Goal: Task Accomplishment & Management: Complete application form

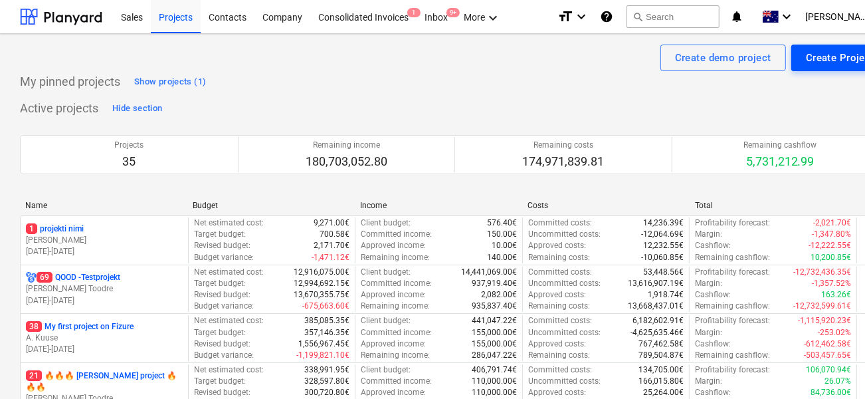
click at [819, 62] on div "Create Project" at bounding box center [840, 57] width 68 height 17
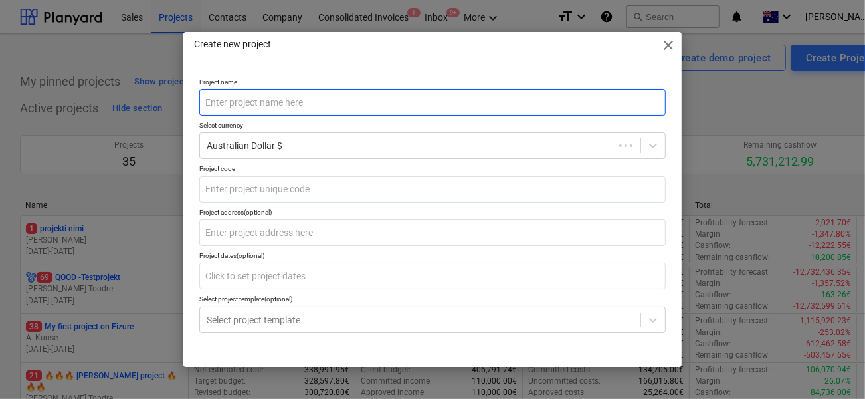
click at [459, 94] on input "text" at bounding box center [432, 102] width 466 height 27
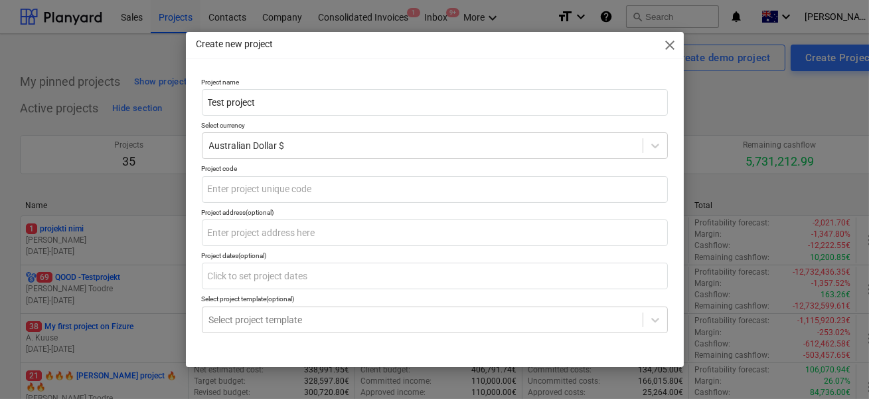
type input "Test project"
click at [329, 164] on p "Project code" at bounding box center [435, 169] width 466 height 11
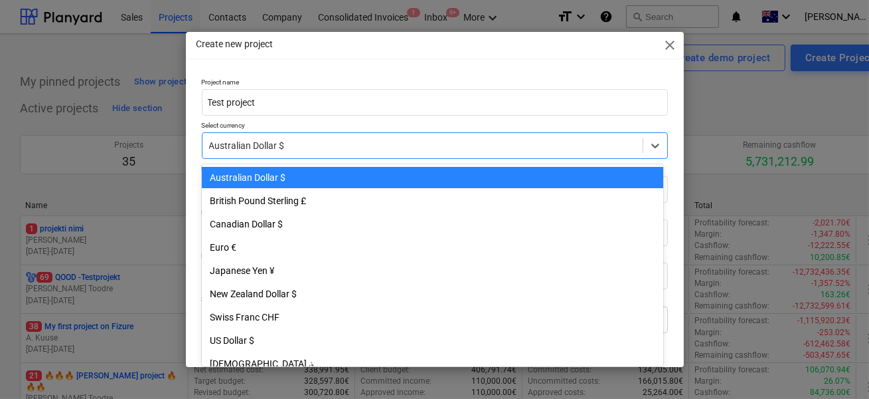
click at [326, 146] on div at bounding box center [422, 145] width 427 height 13
click at [278, 179] on div "Australian Dollar $" at bounding box center [433, 177] width 462 height 21
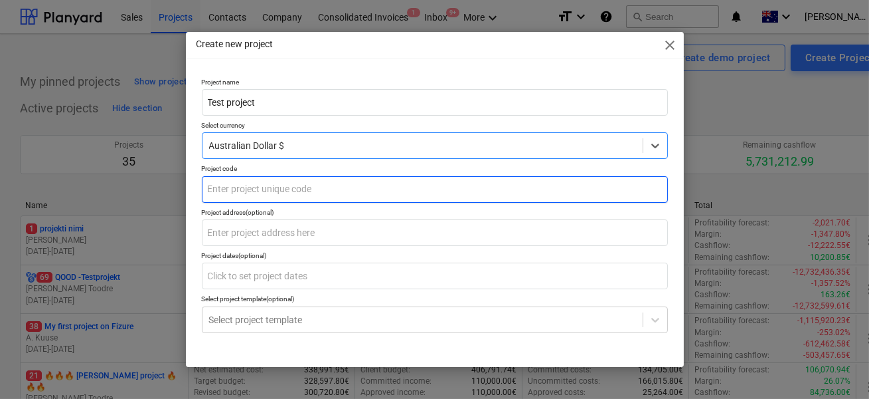
click at [341, 191] on input "text" at bounding box center [435, 189] width 466 height 27
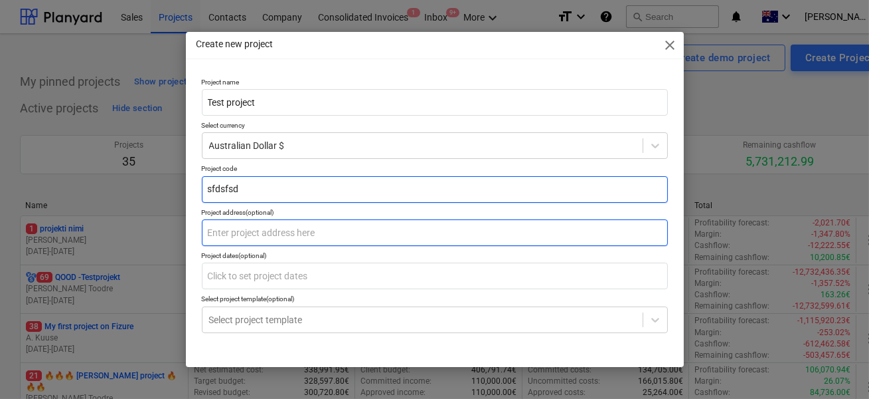
type input "sfdsfsd"
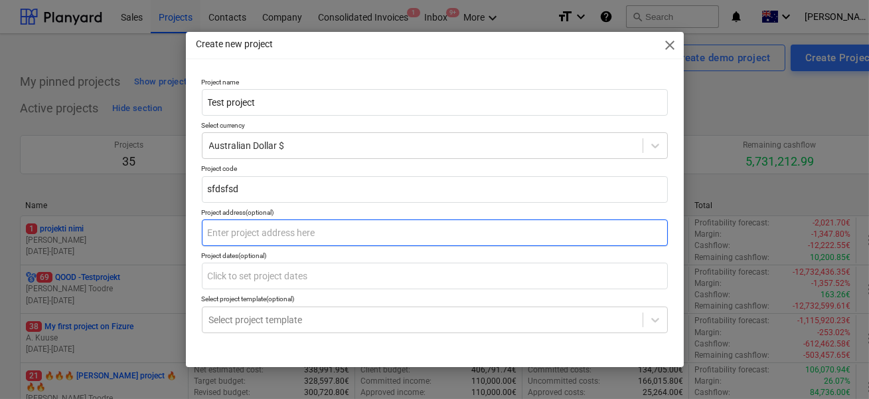
click at [321, 234] on input "text" at bounding box center [435, 232] width 466 height 27
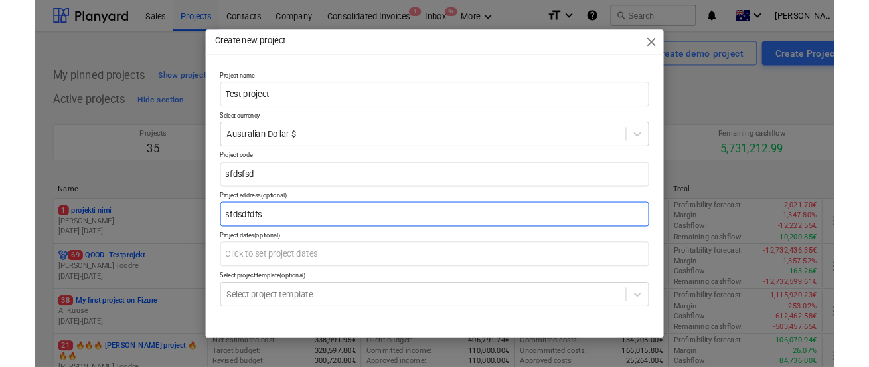
scroll to position [45, 0]
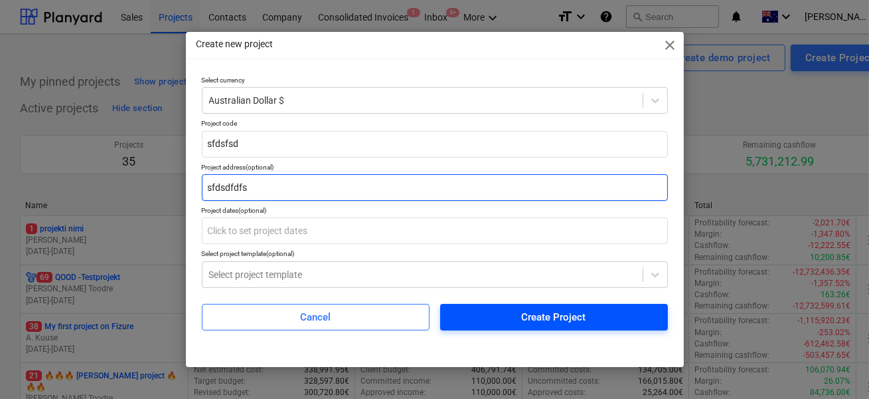
type input "sfdsdfdfs"
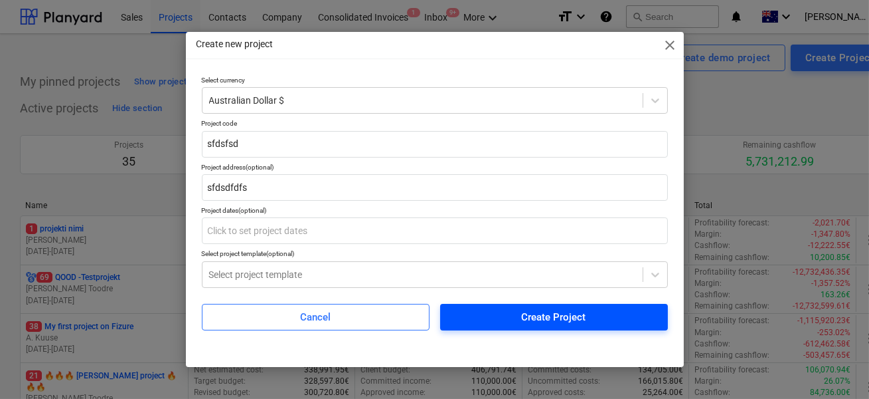
click at [495, 323] on span "Create Project" at bounding box center [554, 316] width 196 height 17
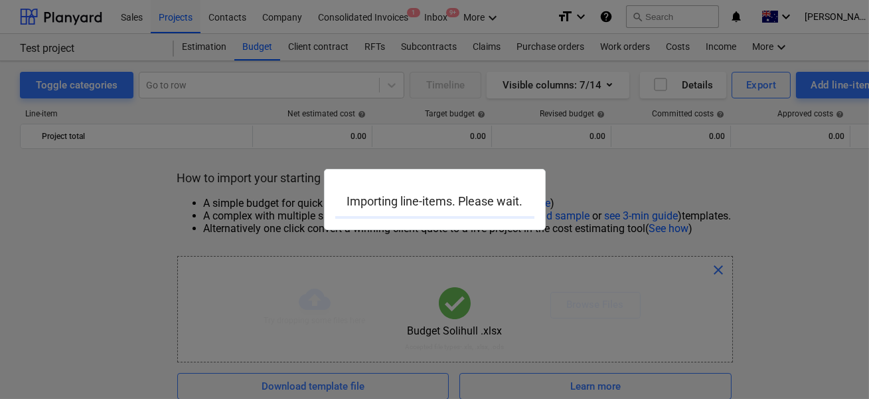
click at [368, 298] on div at bounding box center [434, 199] width 869 height 399
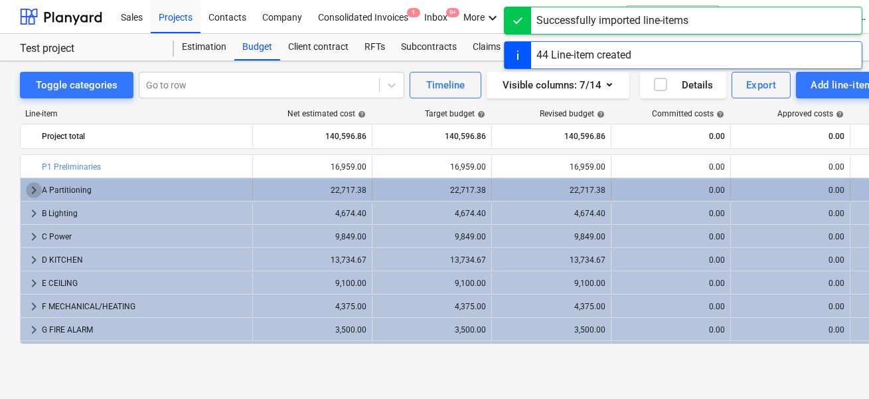
click at [34, 183] on span "keyboard_arrow_right" at bounding box center [34, 190] width 16 height 16
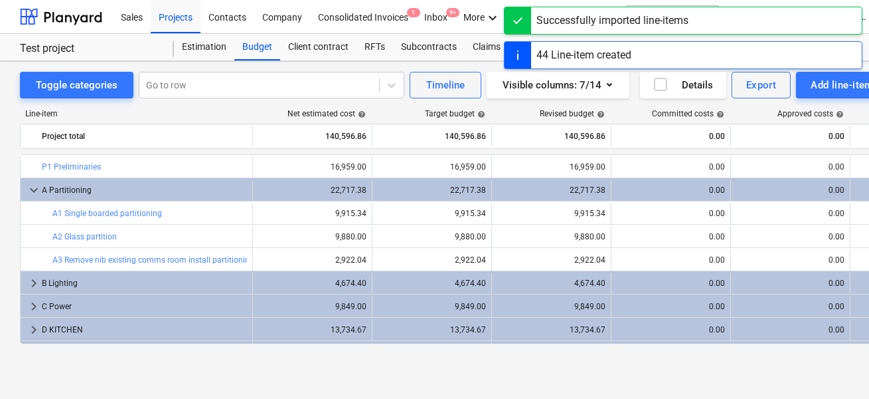
click at [34, 183] on span "keyboard_arrow_down" at bounding box center [34, 190] width 16 height 16
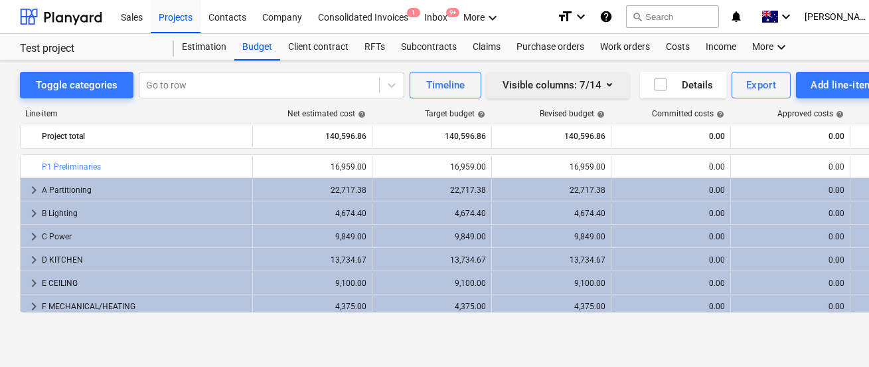
click at [612, 93] on button "Visible columns : 7/14" at bounding box center [558, 85] width 143 height 27
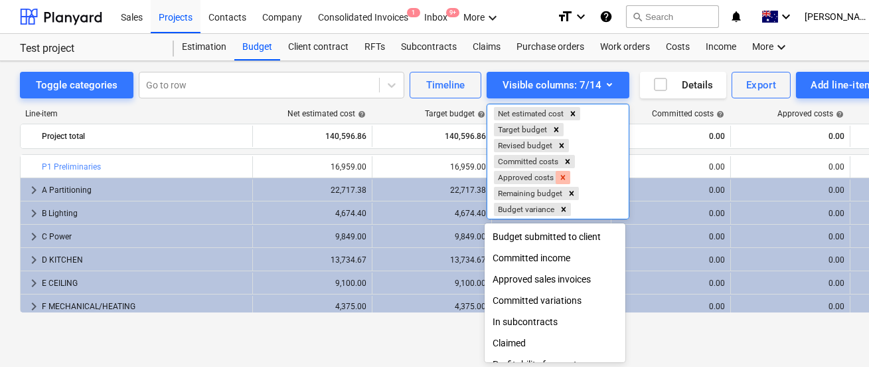
click at [566, 175] on div "Remove Approved costs" at bounding box center [563, 177] width 15 height 13
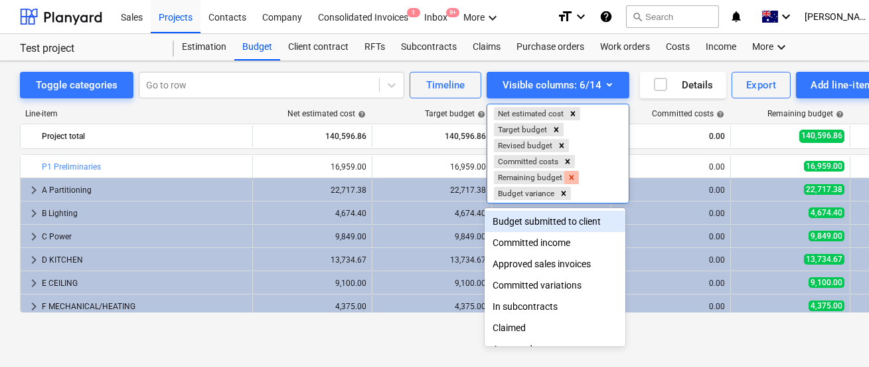
click at [567, 175] on icon "Remove Remaining budget" at bounding box center [571, 177] width 9 height 9
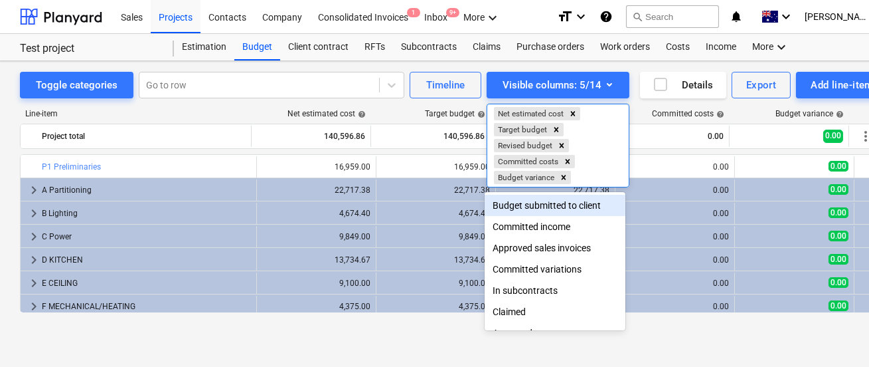
click at [551, 203] on div "Budget submitted to client" at bounding box center [555, 205] width 141 height 21
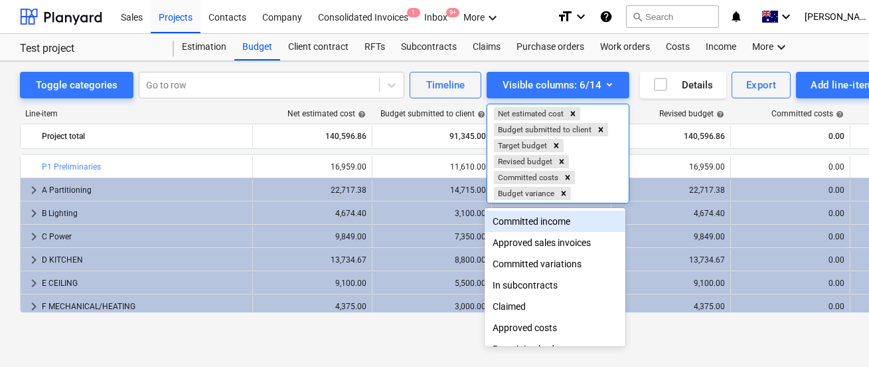
click at [367, 109] on div at bounding box center [434, 183] width 869 height 367
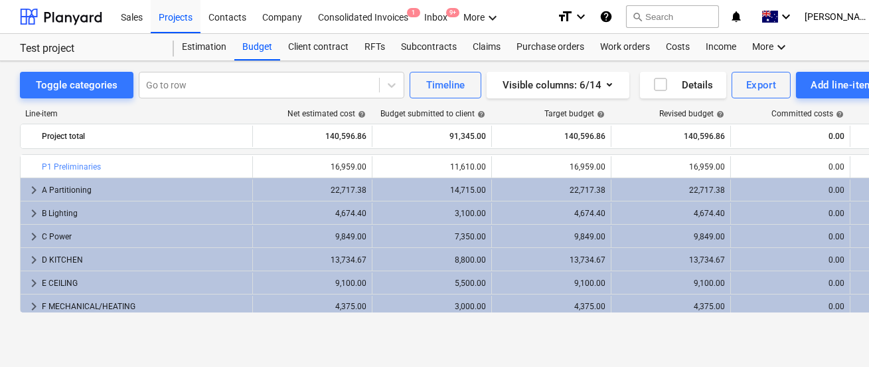
scroll to position [15, 0]
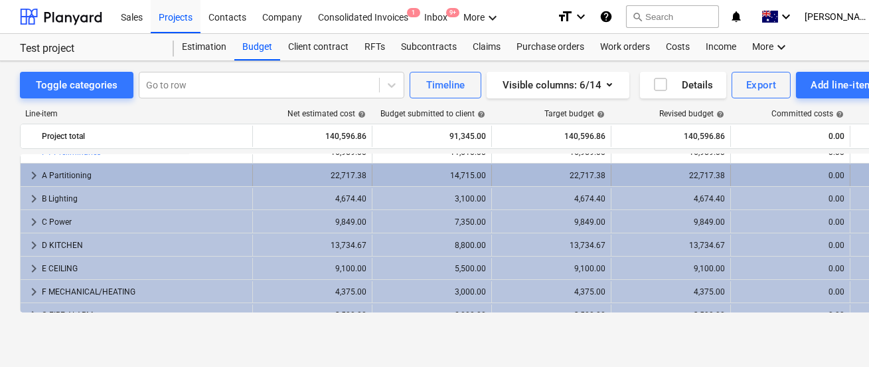
click at [31, 169] on span "keyboard_arrow_right" at bounding box center [34, 175] width 16 height 16
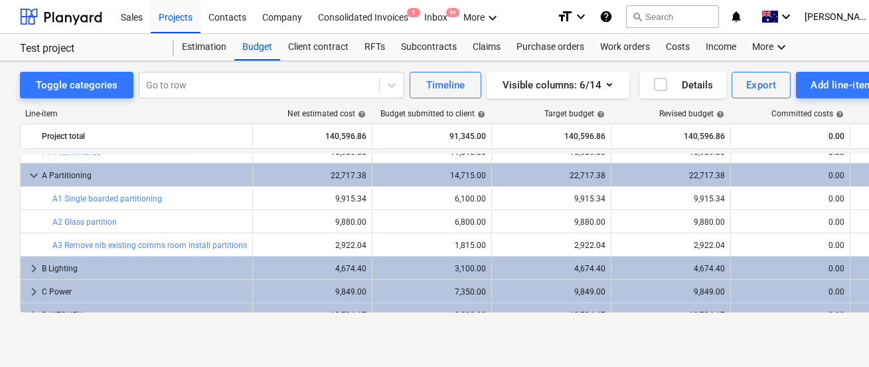
scroll to position [29, 0]
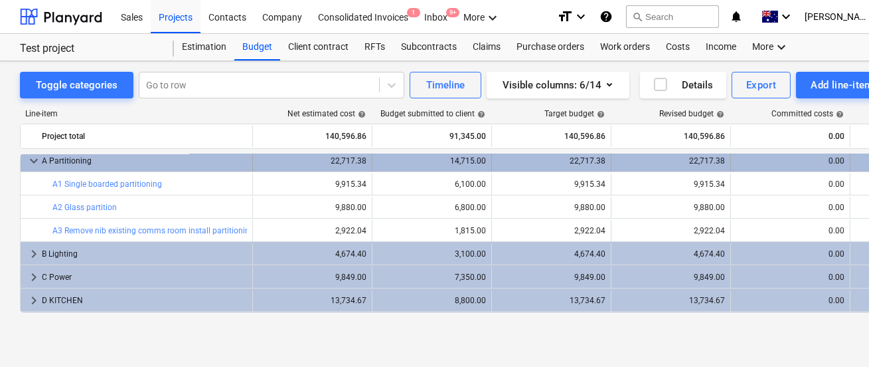
click at [31, 161] on span "keyboard_arrow_down" at bounding box center [34, 161] width 16 height 16
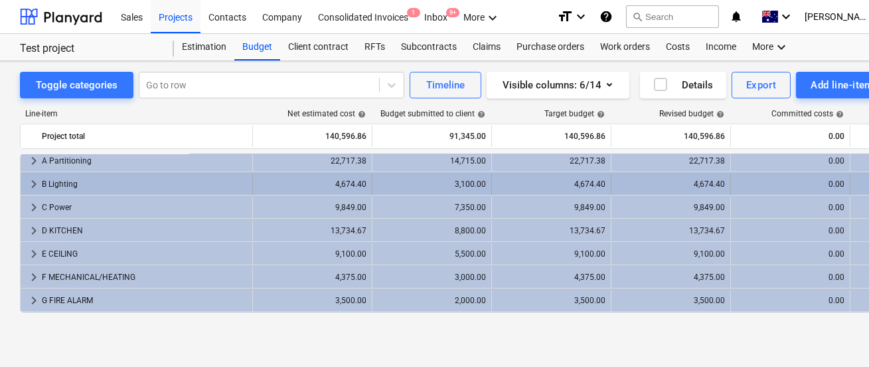
click at [30, 193] on div "keyboard_arrow_right" at bounding box center [34, 183] width 16 height 21
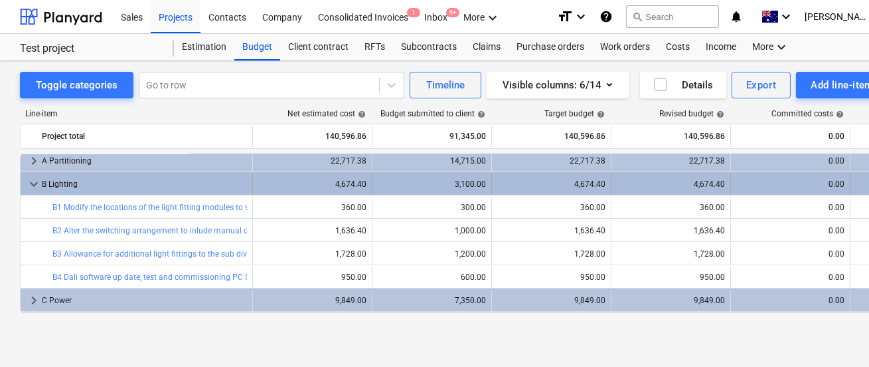
click at [31, 185] on span "keyboard_arrow_down" at bounding box center [34, 184] width 16 height 16
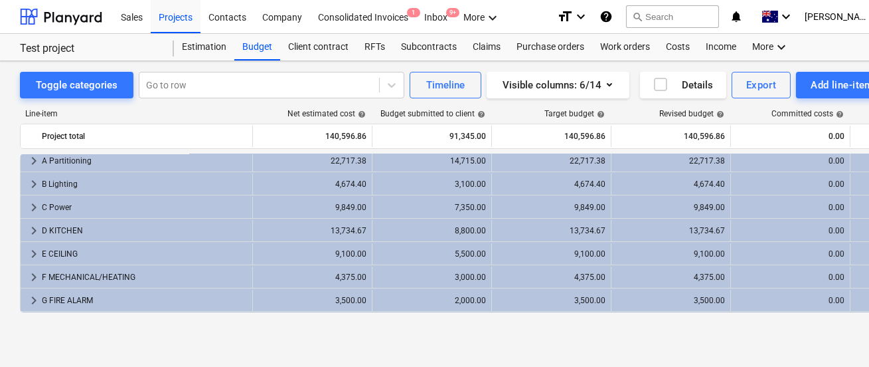
scroll to position [40, 0]
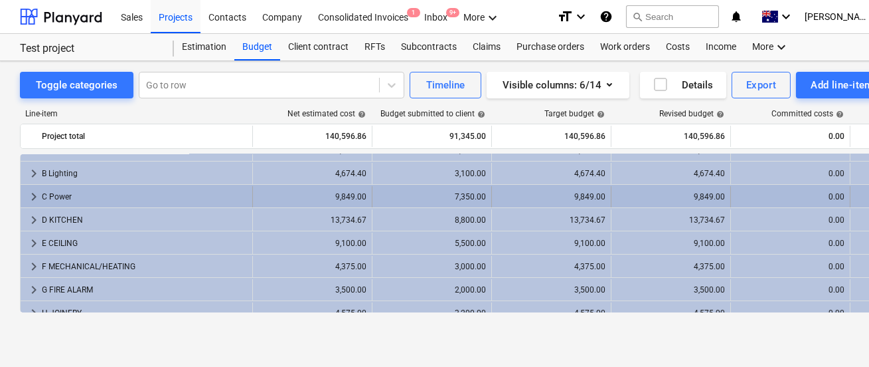
click at [30, 190] on span "keyboard_arrow_right" at bounding box center [34, 197] width 16 height 16
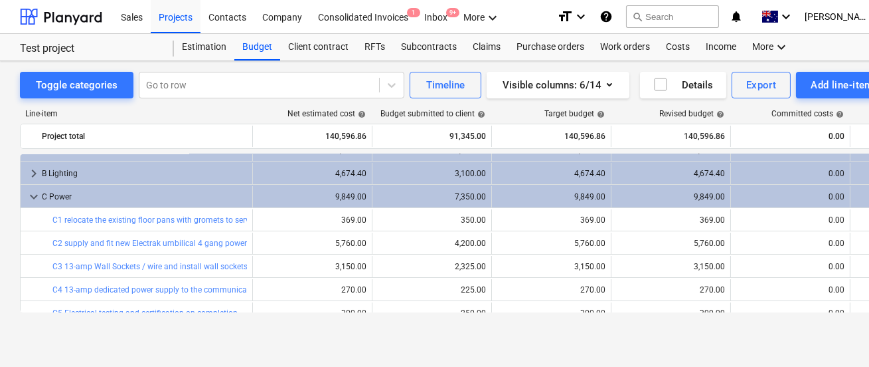
click at [30, 190] on span "keyboard_arrow_down" at bounding box center [34, 197] width 16 height 16
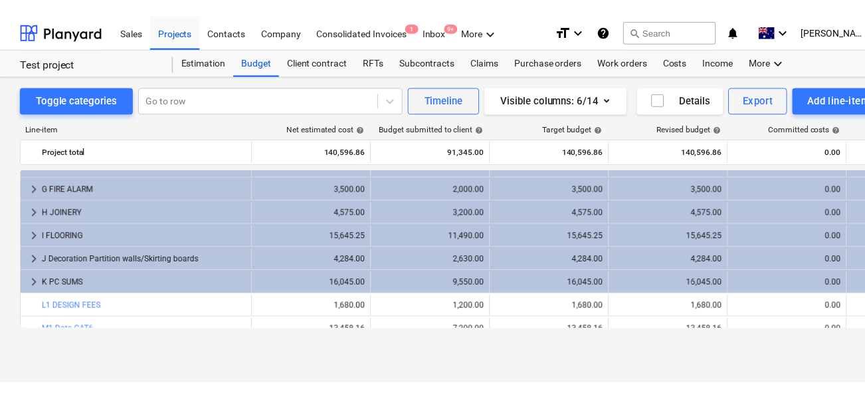
scroll to position [167, 0]
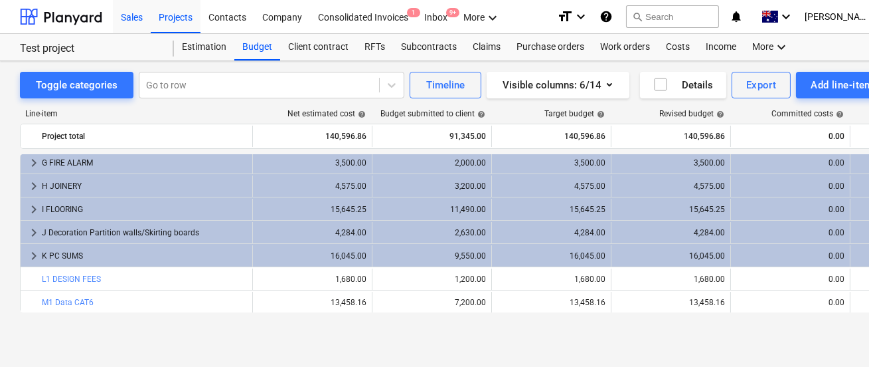
click at [132, 15] on div "Sales" at bounding box center [132, 16] width 38 height 34
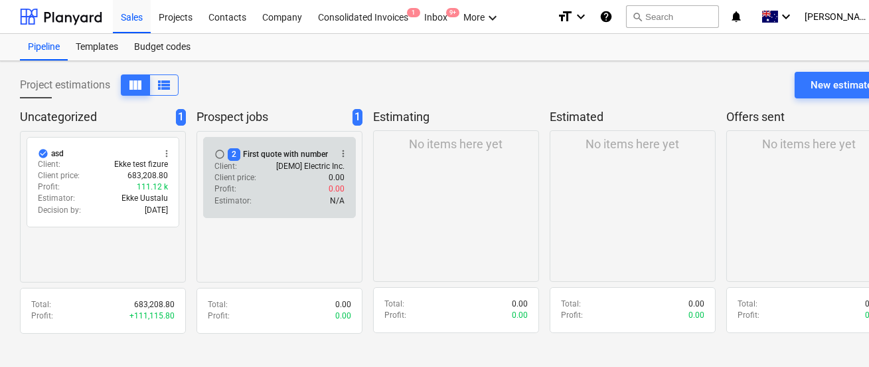
click at [288, 203] on div "Estimator : N/A" at bounding box center [280, 200] width 130 height 11
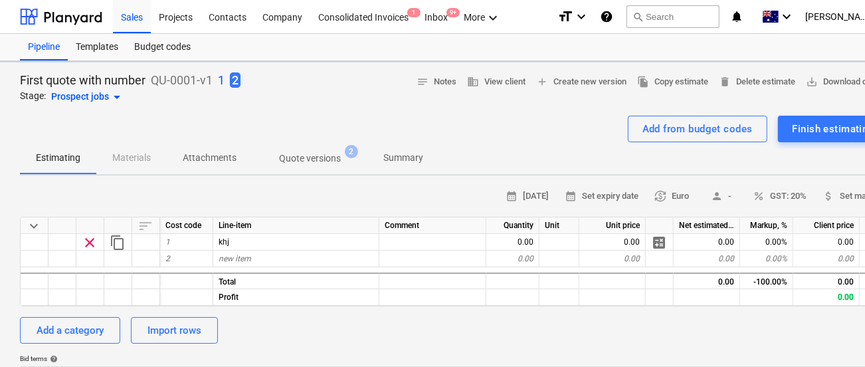
type textarea "x"
click at [182, 21] on div "Projects" at bounding box center [176, 16] width 50 height 34
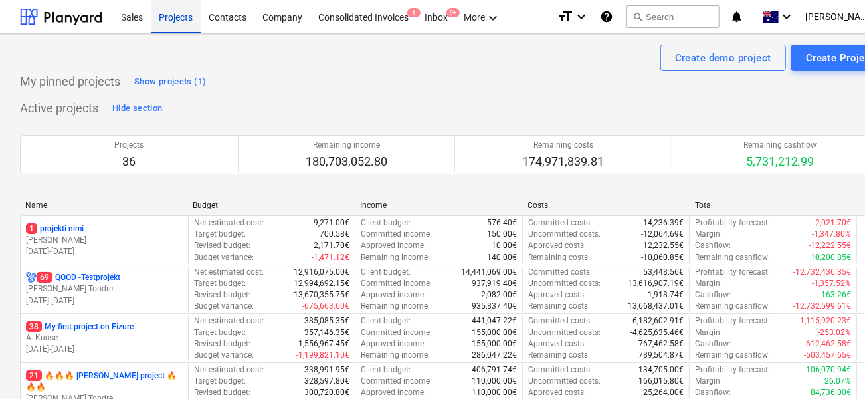
click at [165, 15] on div "Projects" at bounding box center [176, 16] width 50 height 34
